Goal: Find specific page/section: Find specific page/section

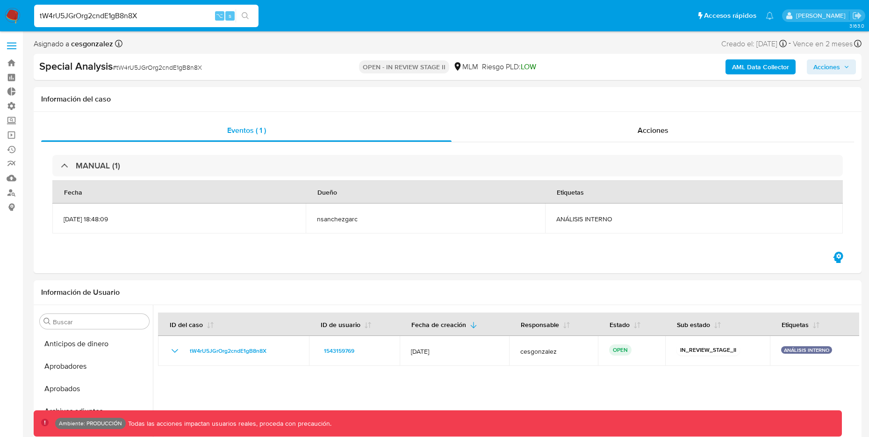
select select "10"
drag, startPoint x: 151, startPoint y: 14, endPoint x: 8, endPoint y: 15, distance: 143.1
click at [14, 13] on nav "Pausado Ver notificaciones tW4rU5JGrOrg2cndE1gB8n8X ⌥ s Accesos rápidos Presion…" at bounding box center [434, 15] width 869 height 31
type input "1209233204"
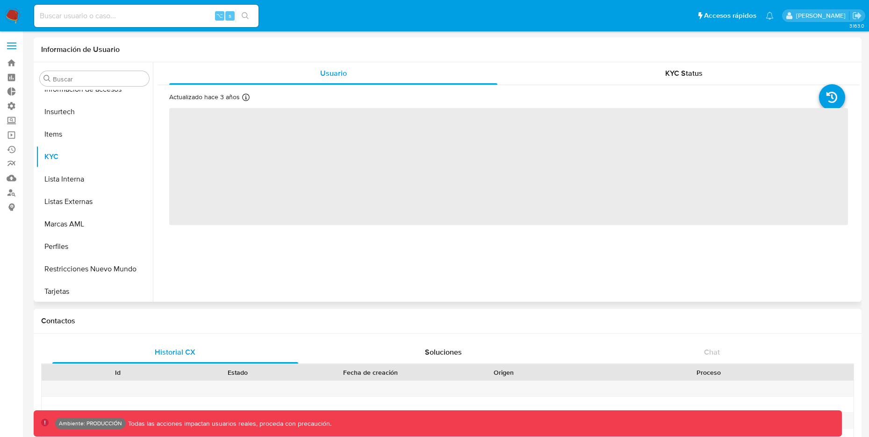
scroll to position [462, 0]
select select "10"
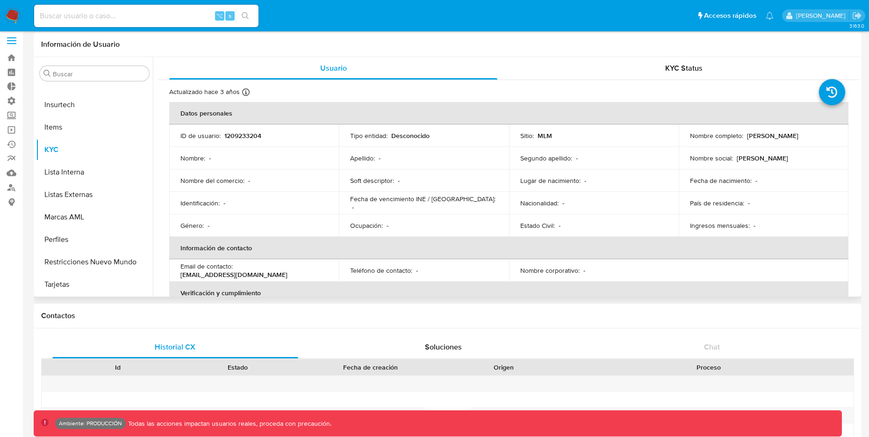
scroll to position [0, 0]
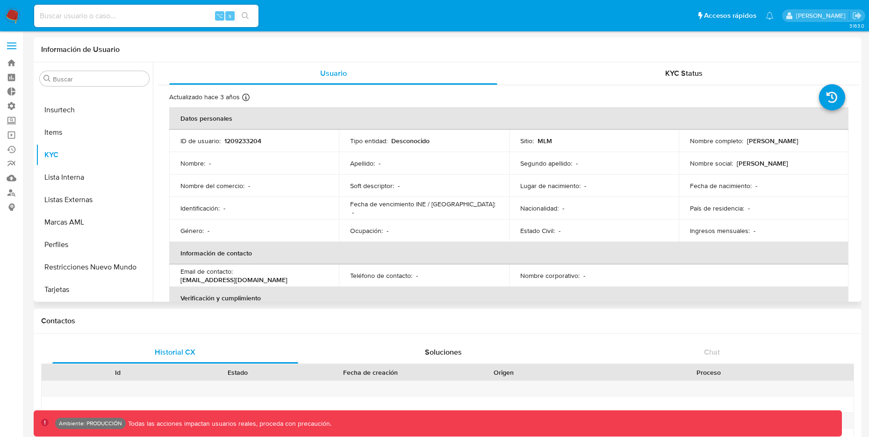
click at [397, 140] on p "Desconocido" at bounding box center [410, 141] width 38 height 8
